Goal: Share content

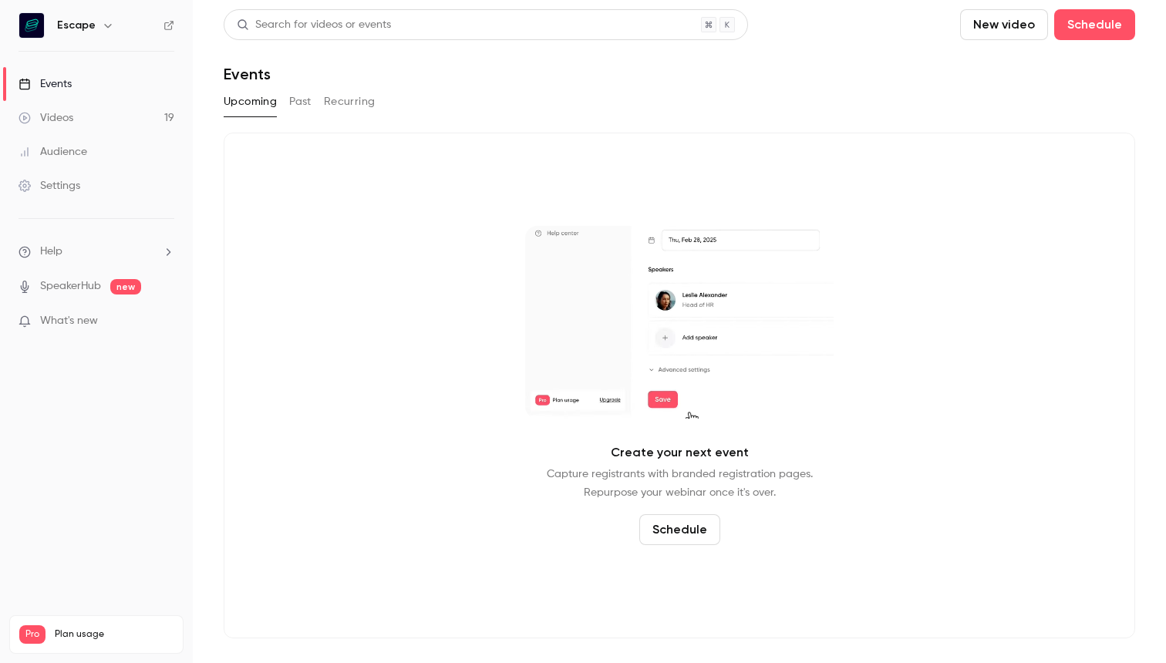
click at [306, 106] on button "Past" at bounding box center [300, 101] width 22 height 25
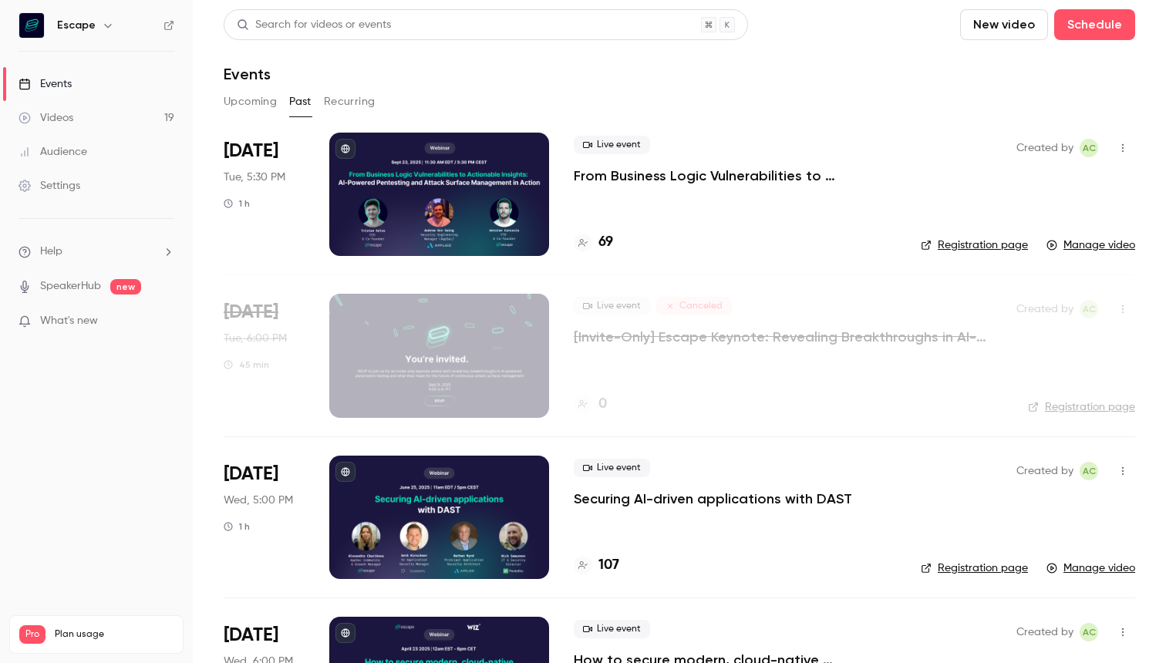
click at [688, 170] on p "From Business Logic Vulnerabilities to Actionable Insights: AI-powered Pentesti…" at bounding box center [735, 176] width 322 height 19
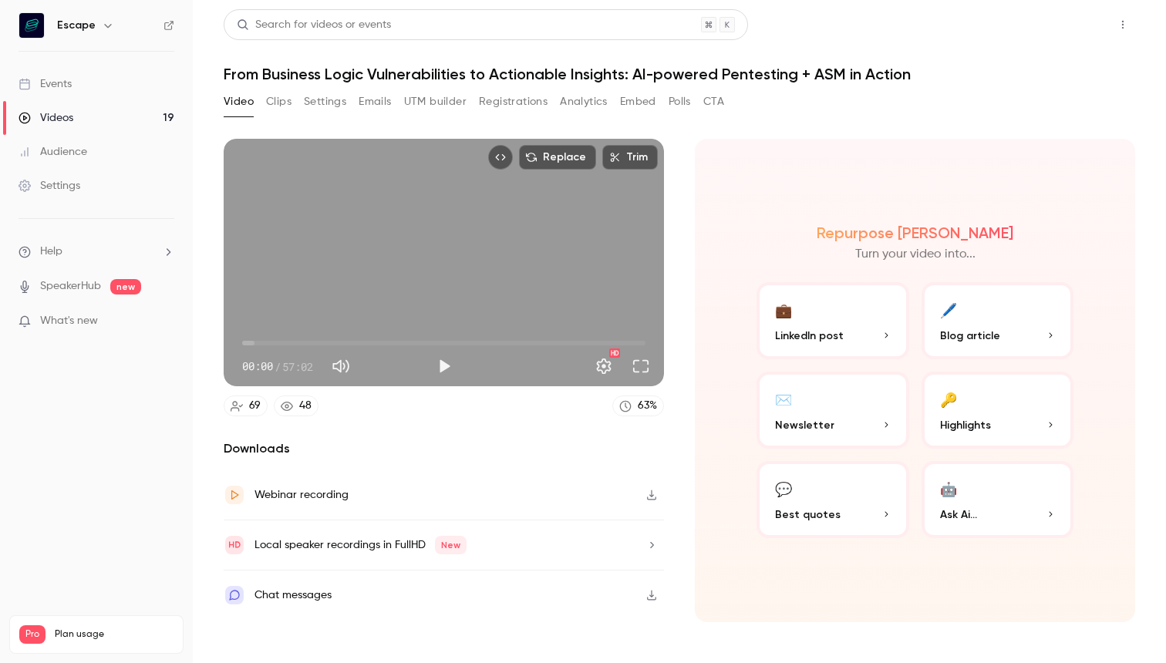
click at [1072, 15] on button "Share" at bounding box center [1067, 24] width 61 height 31
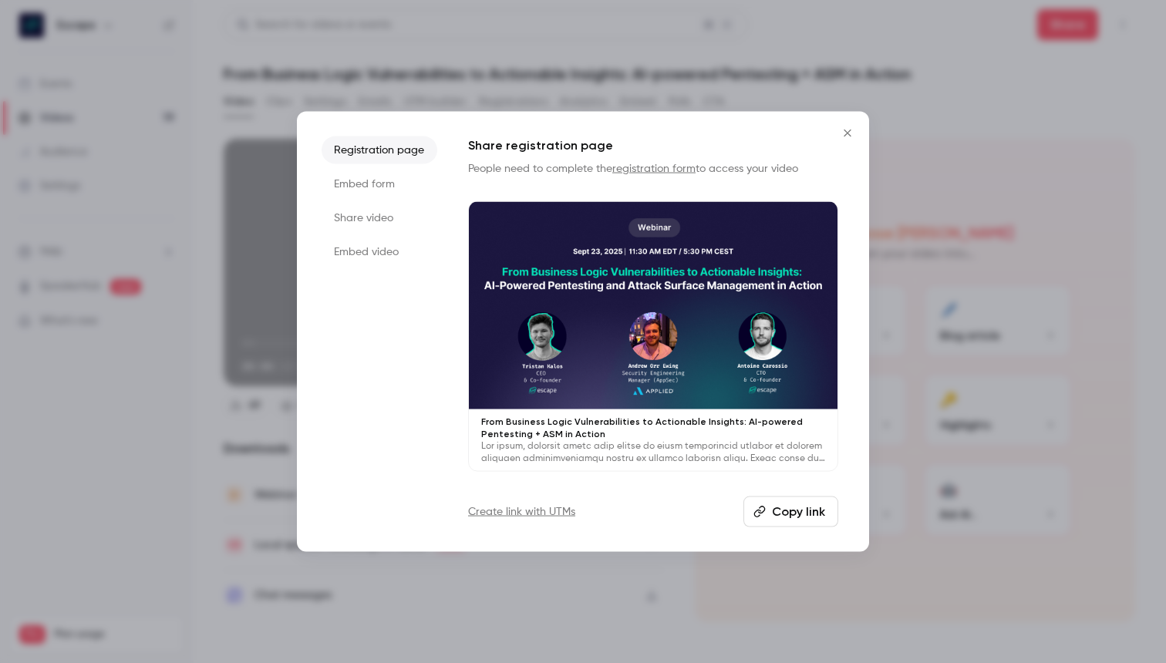
click at [382, 245] on li "Embed video" at bounding box center [379, 252] width 116 height 28
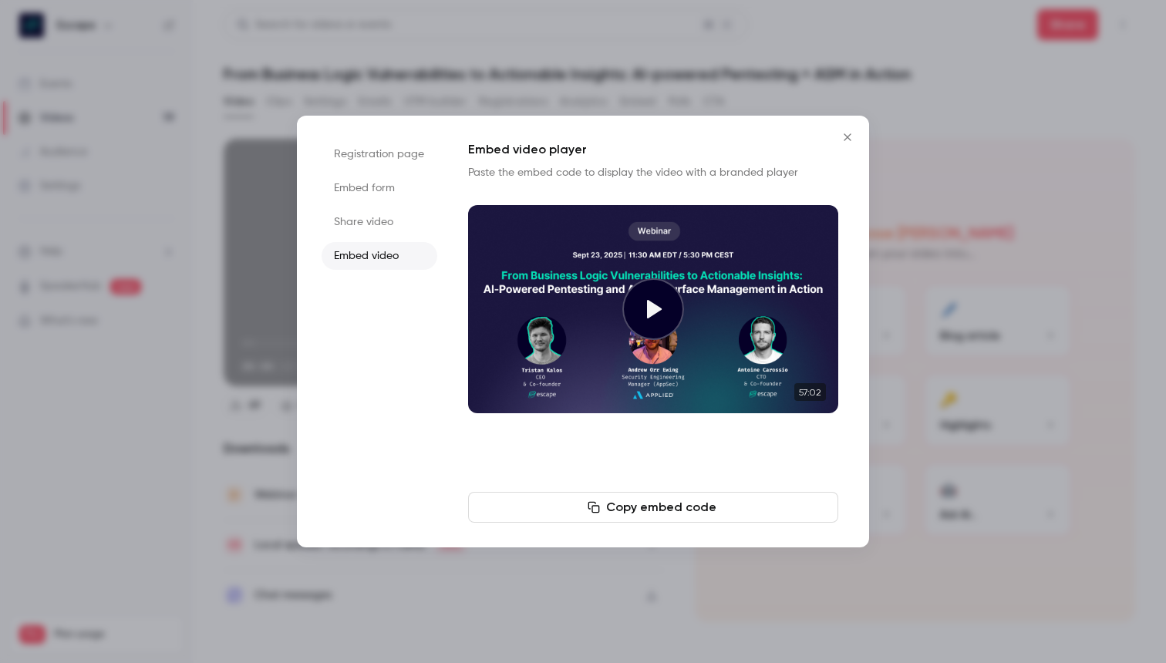
click at [380, 221] on li "Share video" at bounding box center [379, 222] width 116 height 28
click at [630, 510] on button "Copy link" at bounding box center [653, 507] width 370 height 31
click at [617, 57] on div at bounding box center [583, 331] width 1166 height 663
